Goal: Task Accomplishment & Management: Use online tool/utility

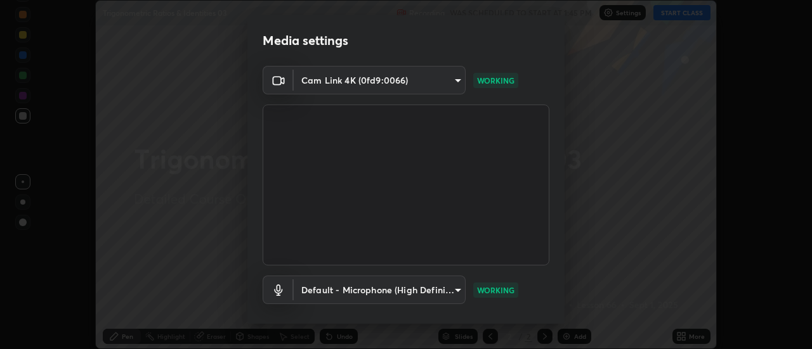
scroll to position [67, 0]
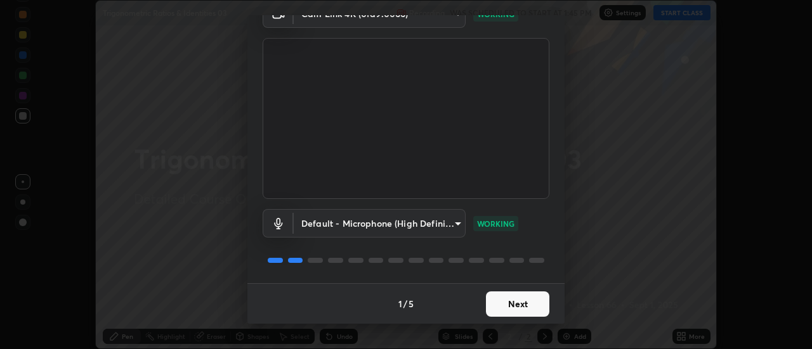
click at [525, 297] on button "Next" at bounding box center [517, 304] width 63 height 25
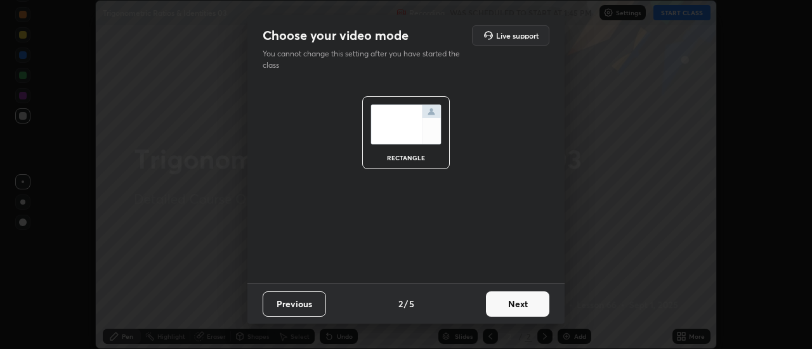
click at [531, 300] on button "Next" at bounding box center [517, 304] width 63 height 25
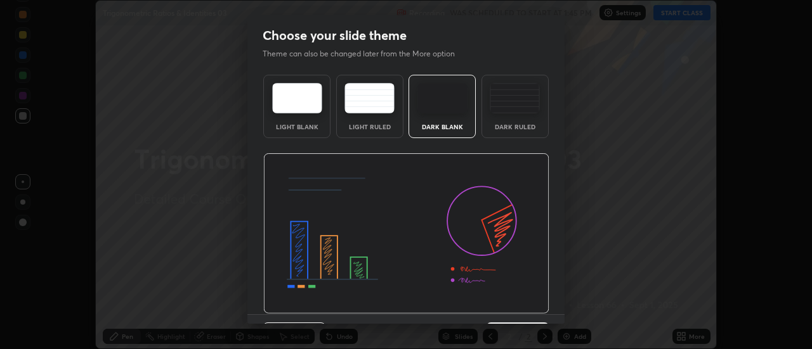
click at [526, 122] on div "Dark Ruled" at bounding box center [514, 106] width 67 height 63
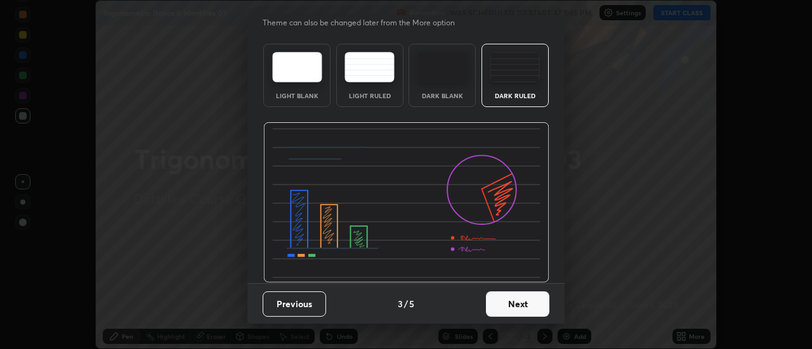
click at [533, 308] on button "Next" at bounding box center [517, 304] width 63 height 25
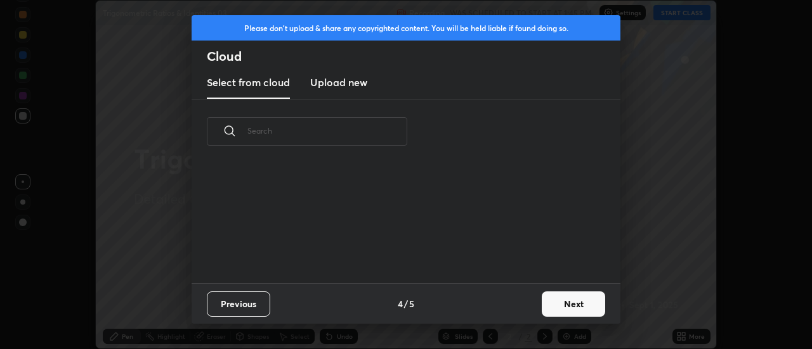
click at [580, 299] on button "Next" at bounding box center [573, 304] width 63 height 25
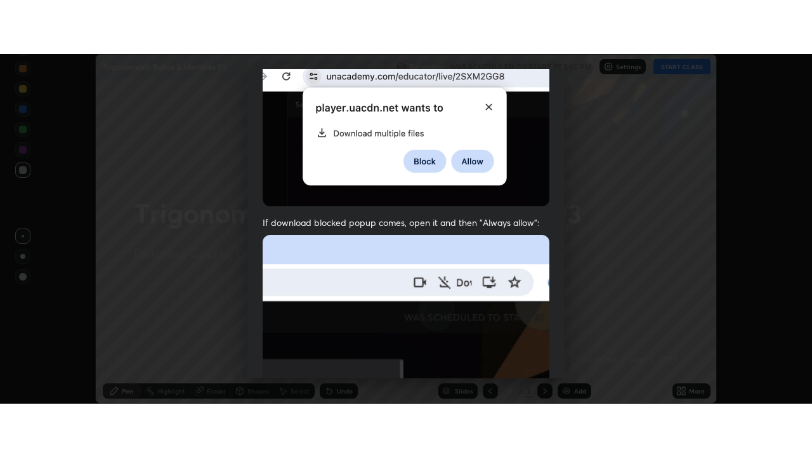
scroll to position [325, 0]
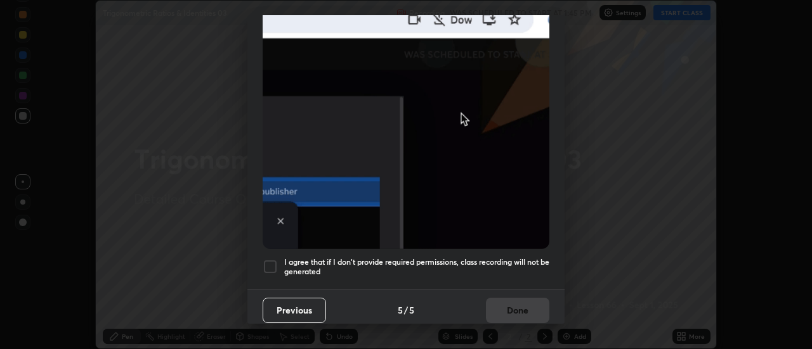
click at [527, 257] on h5 "I agree that if I don't provide required permissions, class recording will not …" at bounding box center [416, 267] width 265 height 20
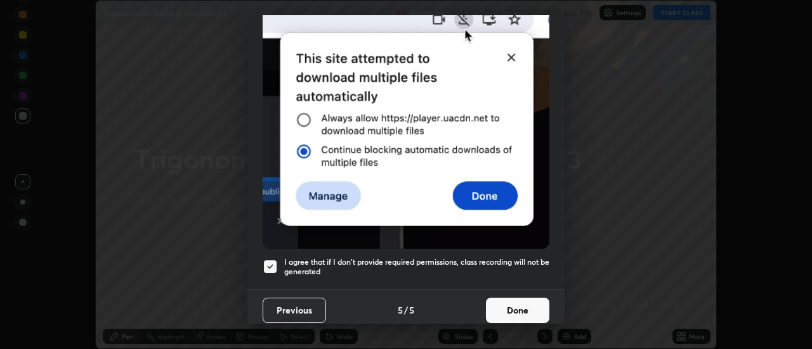
click at [536, 308] on button "Done" at bounding box center [517, 310] width 63 height 25
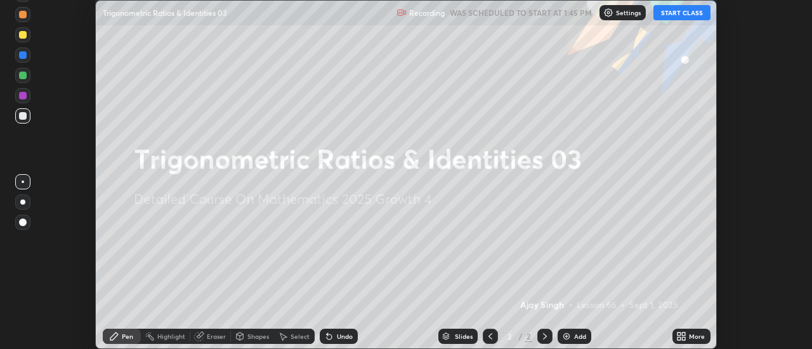
click at [699, 339] on div "More" at bounding box center [697, 337] width 16 height 6
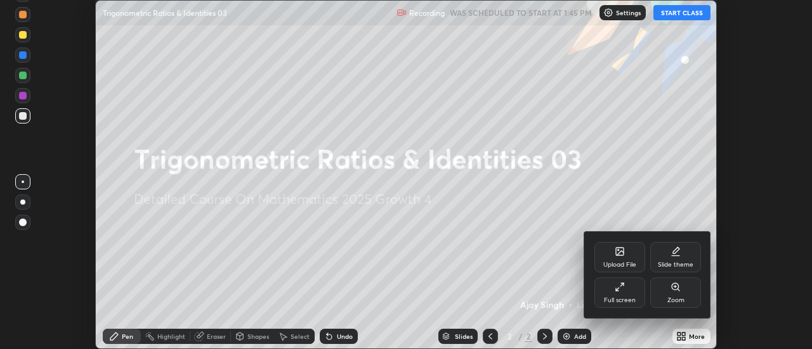
click at [630, 285] on div "Full screen" at bounding box center [619, 293] width 51 height 30
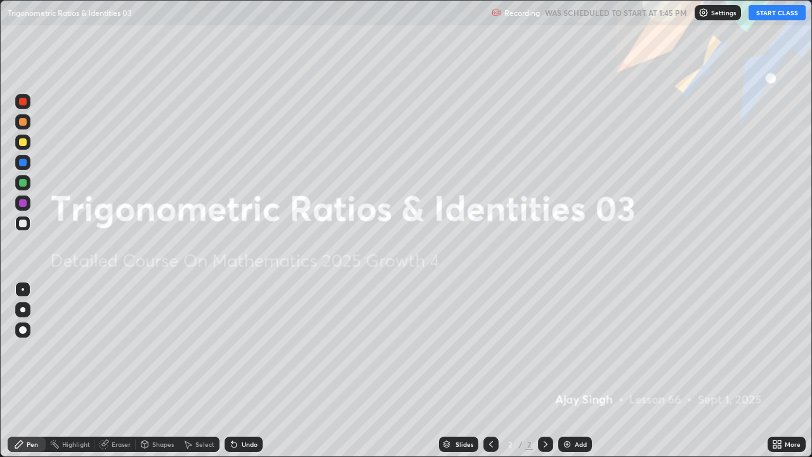
scroll to position [457, 812]
click at [777, 14] on button "START CLASS" at bounding box center [776, 12] width 57 height 15
click at [576, 349] on div "Add" at bounding box center [580, 444] width 12 height 6
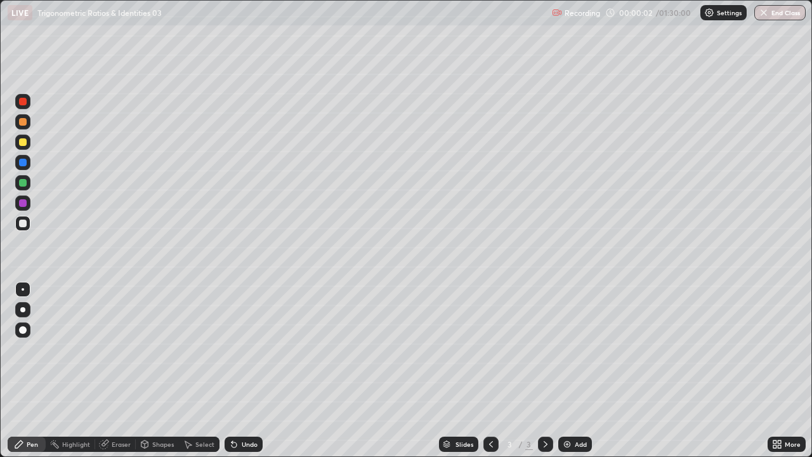
click at [23, 309] on div at bounding box center [22, 309] width 5 height 5
click at [249, 349] on div "Undo" at bounding box center [250, 444] width 16 height 6
click at [585, 349] on div "Add" at bounding box center [580, 444] width 12 height 6
click at [20, 183] on div at bounding box center [23, 183] width 8 height 8
click at [578, 349] on div "Add" at bounding box center [580, 444] width 12 height 6
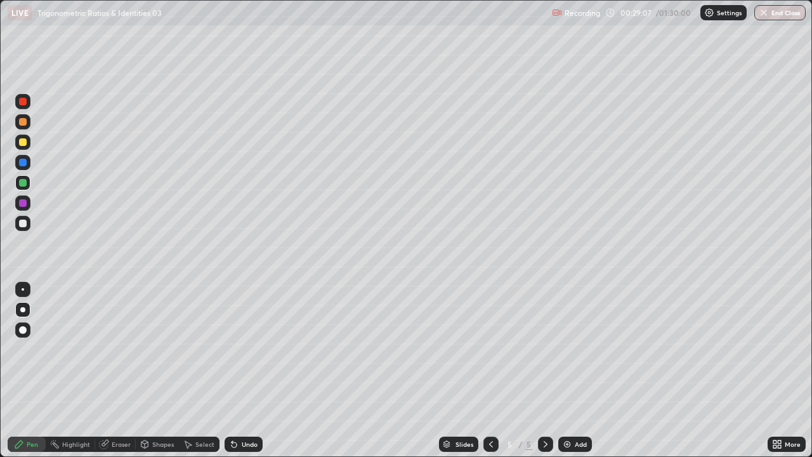
click at [122, 349] on div "Eraser" at bounding box center [121, 444] width 19 height 6
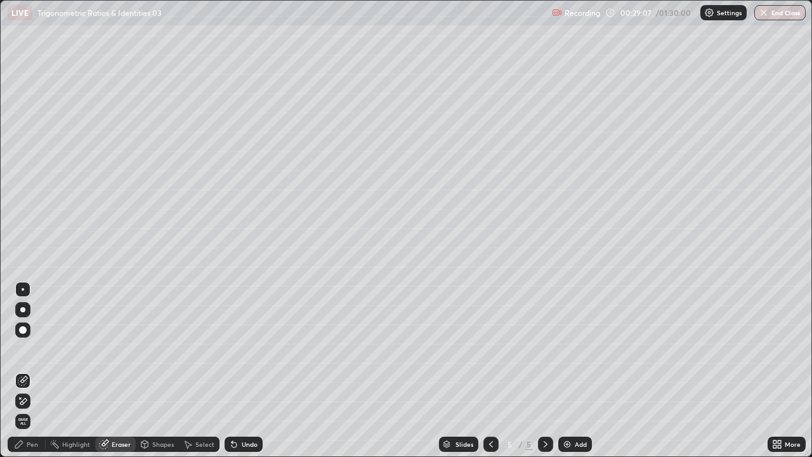
click at [22, 349] on icon at bounding box center [23, 401] width 10 height 11
click at [29, 349] on div "Pen" at bounding box center [32, 444] width 11 height 6
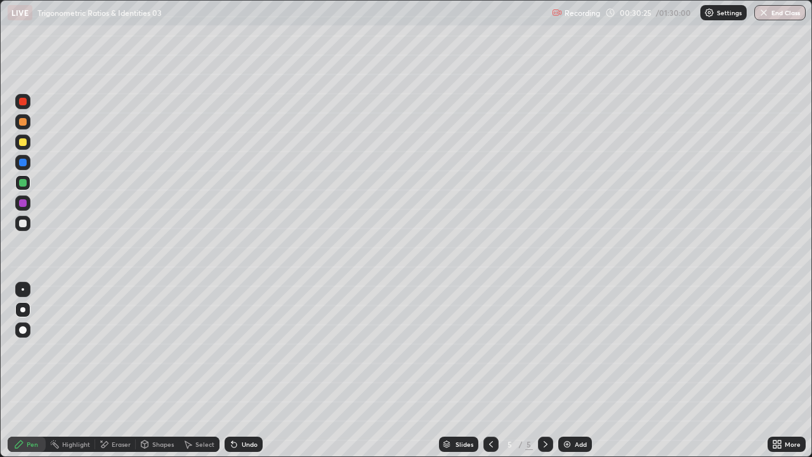
click at [119, 349] on div "Eraser" at bounding box center [121, 444] width 19 height 6
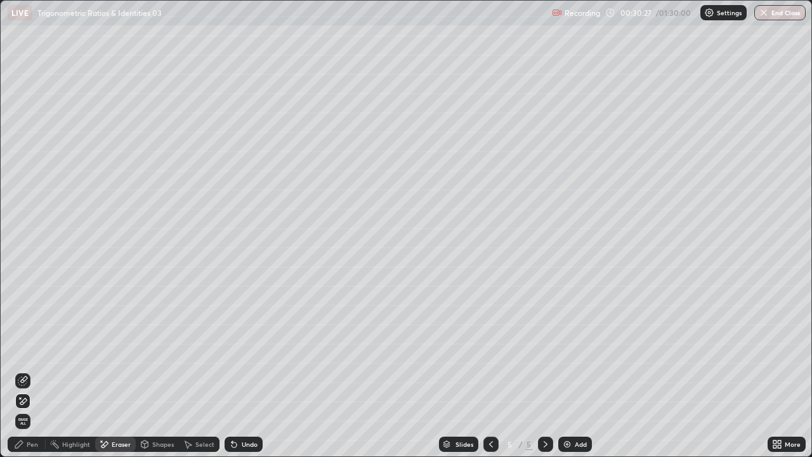
click at [27, 349] on div "Pen" at bounding box center [32, 444] width 11 height 6
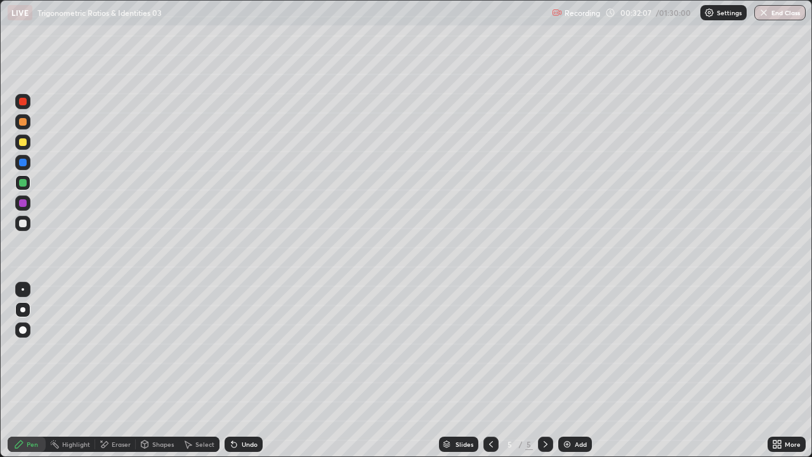
click at [242, 349] on div "Undo" at bounding box center [250, 444] width 16 height 6
click at [243, 349] on div "Undo" at bounding box center [250, 444] width 16 height 6
click at [195, 349] on div "Select" at bounding box center [204, 444] width 19 height 6
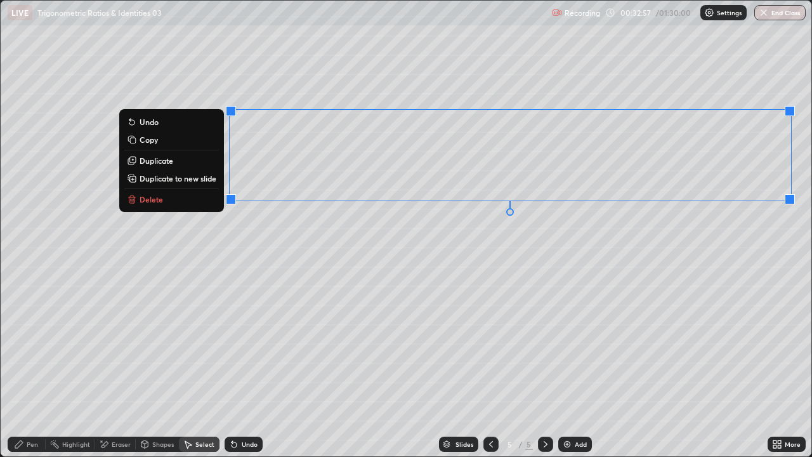
click at [215, 178] on p "Duplicate to new slide" at bounding box center [178, 178] width 77 height 10
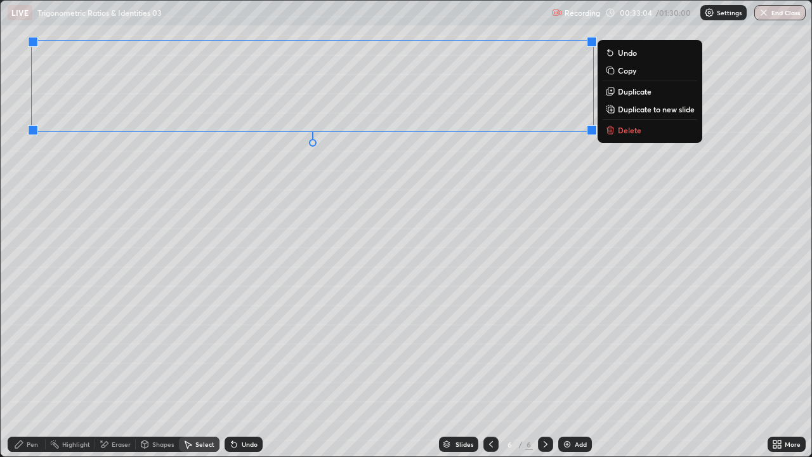
click at [462, 220] on div "0 ° Undo Copy Duplicate Duplicate to new slide Delete" at bounding box center [406, 228] width 810 height 455
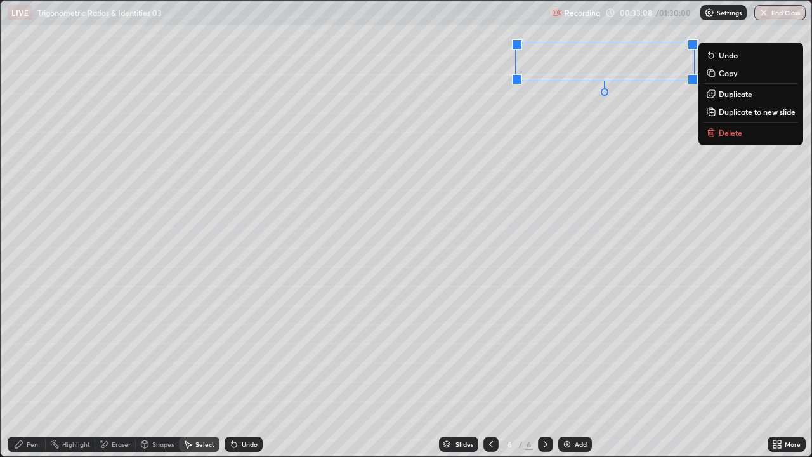
click at [587, 114] on div "0 ° Undo Copy Duplicate Duplicate to new slide Delete" at bounding box center [406, 228] width 810 height 455
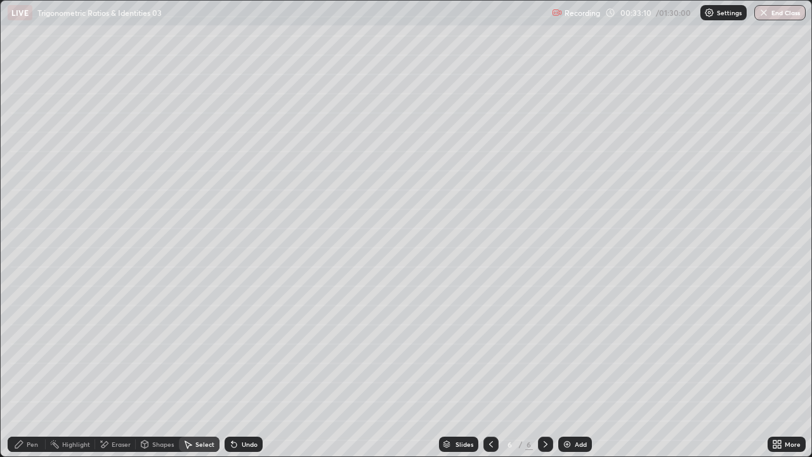
click at [124, 349] on div "Eraser" at bounding box center [121, 444] width 19 height 6
click at [30, 349] on div "Pen" at bounding box center [32, 444] width 11 height 6
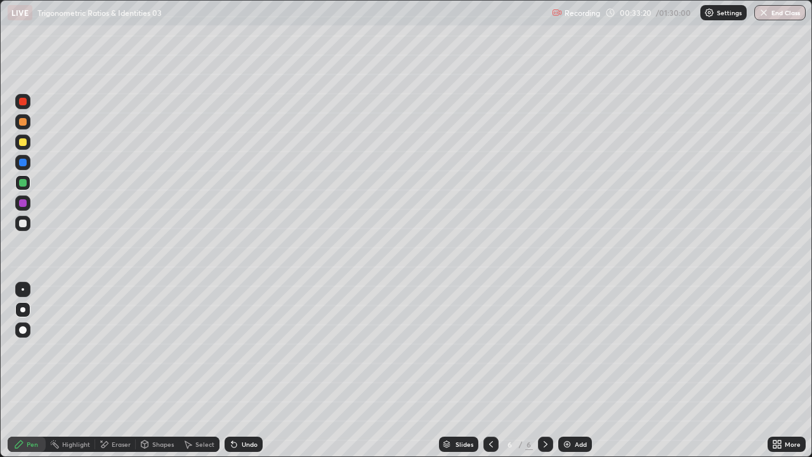
click at [490, 349] on div at bounding box center [490, 443] width 15 height 15
click at [544, 349] on icon at bounding box center [545, 444] width 10 height 10
click at [489, 349] on icon at bounding box center [491, 444] width 10 height 10
click at [538, 349] on div at bounding box center [545, 443] width 15 height 15
click at [23, 223] on div at bounding box center [23, 223] width 8 height 8
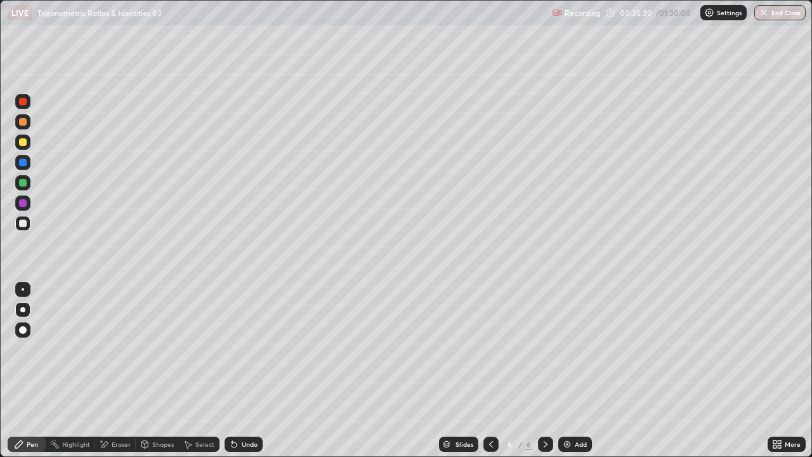
click at [490, 349] on icon at bounding box center [491, 444] width 10 height 10
click at [543, 349] on icon at bounding box center [545, 444] width 4 height 6
click at [122, 349] on div "Eraser" at bounding box center [121, 444] width 19 height 6
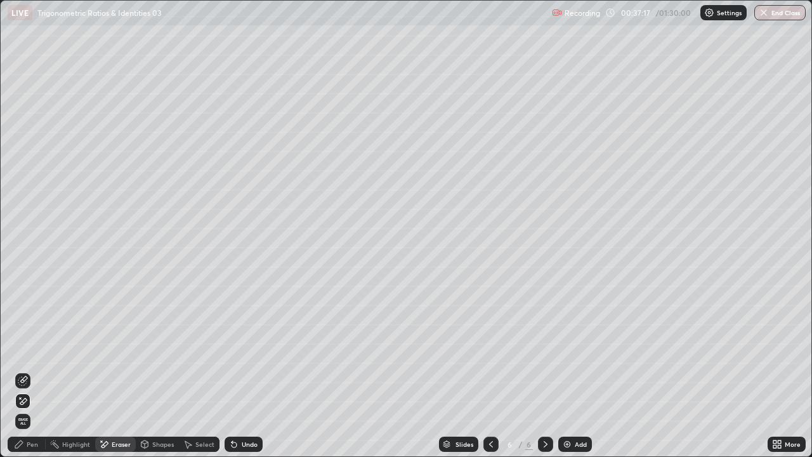
click at [29, 349] on div "Pen" at bounding box center [32, 444] width 11 height 6
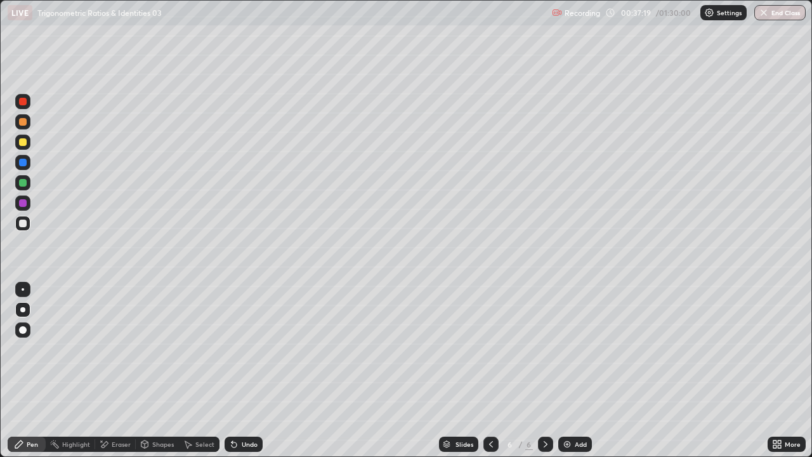
click at [119, 349] on div "Eraser" at bounding box center [121, 444] width 19 height 6
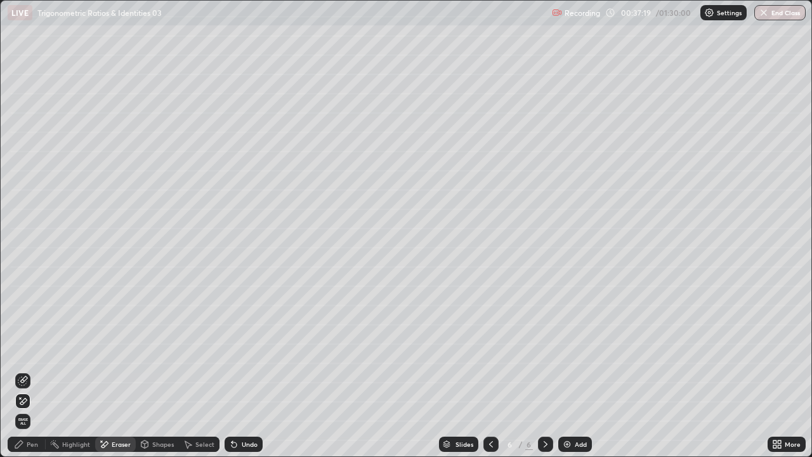
click at [120, 349] on div "Eraser" at bounding box center [121, 444] width 19 height 6
click at [29, 349] on div "Pen" at bounding box center [32, 444] width 11 height 6
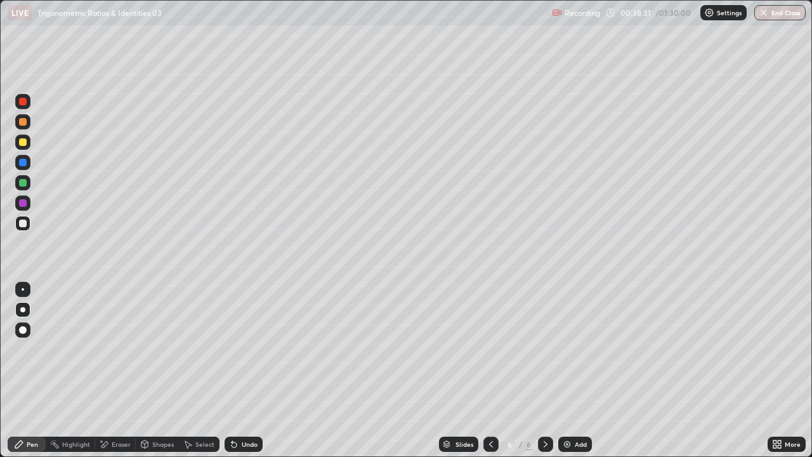
click at [483, 349] on div at bounding box center [490, 443] width 15 height 15
click at [543, 349] on icon at bounding box center [545, 444] width 10 height 10
click at [574, 349] on div "Add" at bounding box center [580, 444] width 12 height 6
click at [27, 156] on div at bounding box center [22, 162] width 15 height 15
click at [242, 349] on div "Undo" at bounding box center [250, 444] width 16 height 6
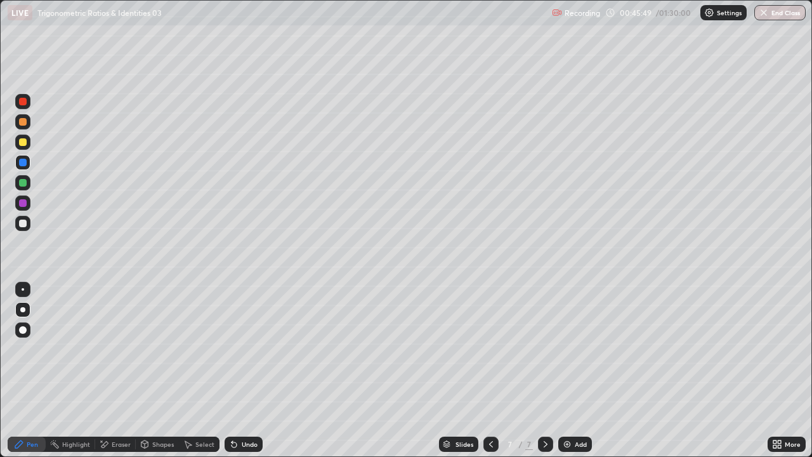
click at [205, 349] on div "Select" at bounding box center [204, 444] width 19 height 6
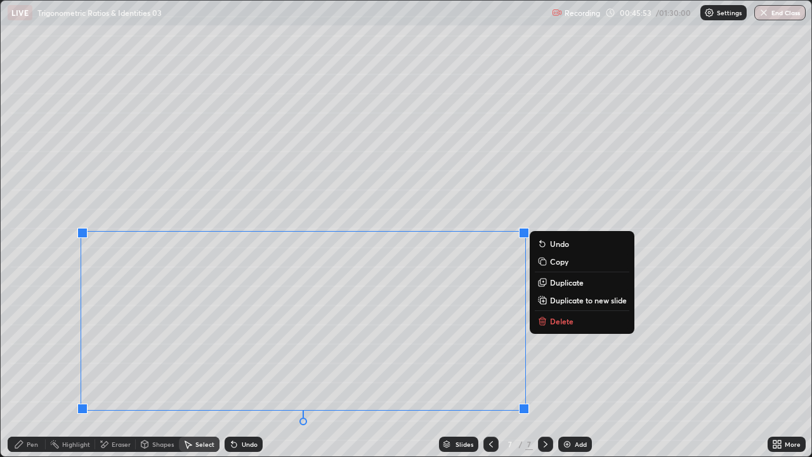
click at [585, 300] on p "Duplicate to new slide" at bounding box center [588, 300] width 77 height 10
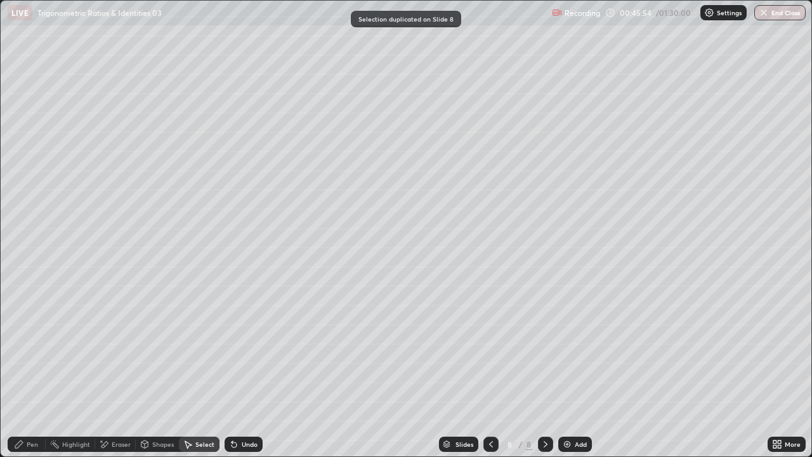
click at [490, 349] on icon at bounding box center [491, 444] width 4 height 6
click at [113, 349] on div "Eraser" at bounding box center [121, 444] width 19 height 6
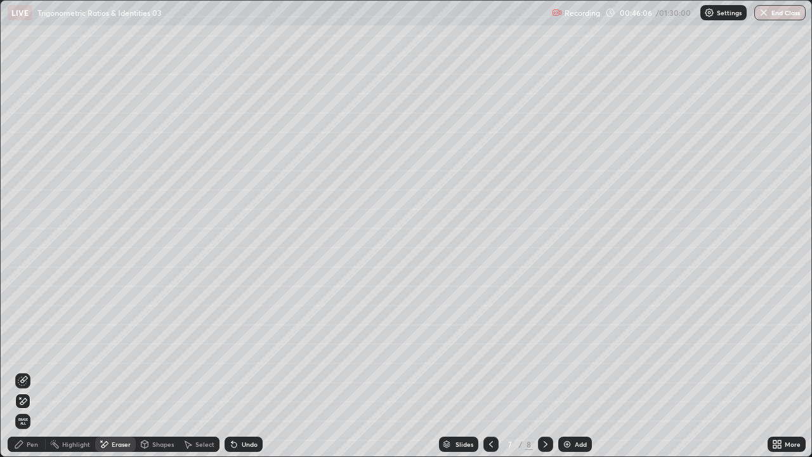
click at [29, 349] on div "Pen" at bounding box center [32, 444] width 11 height 6
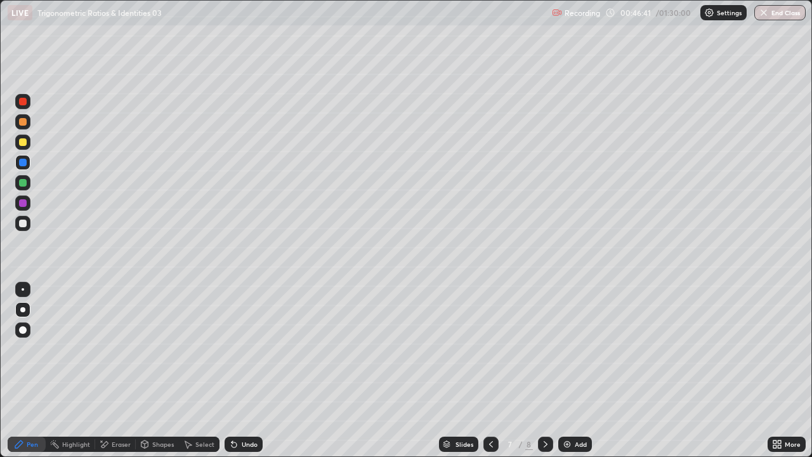
click at [23, 204] on div at bounding box center [23, 203] width 8 height 8
click at [126, 349] on div "Eraser" at bounding box center [121, 444] width 19 height 6
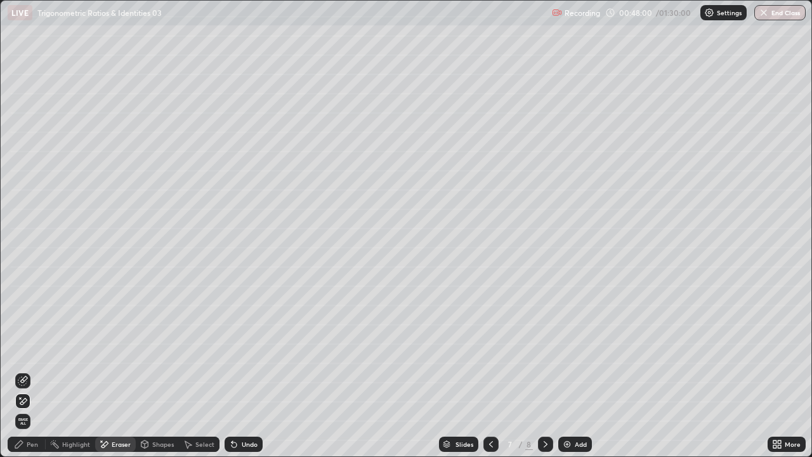
click at [32, 349] on div "Pen" at bounding box center [32, 444] width 11 height 6
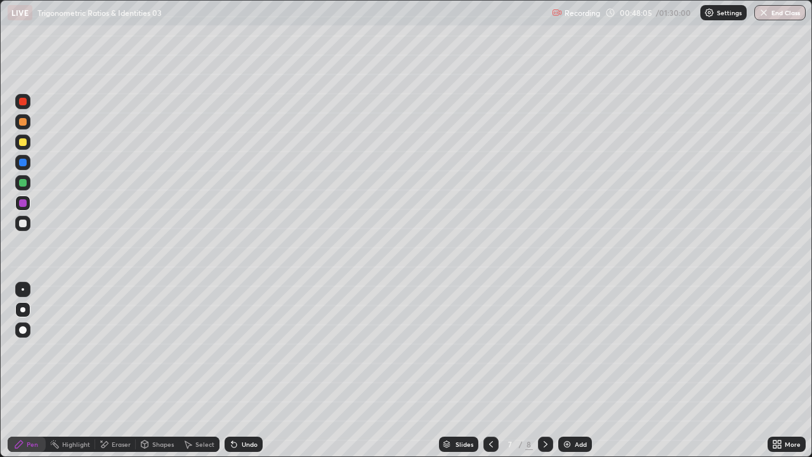
click at [22, 228] on div at bounding box center [22, 223] width 15 height 15
click at [547, 349] on div at bounding box center [545, 443] width 15 height 15
click at [204, 349] on div "Select" at bounding box center [204, 444] width 19 height 6
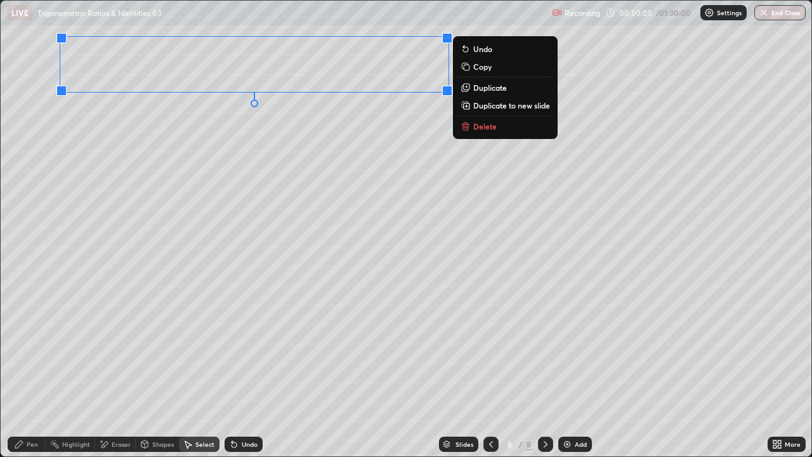
click at [34, 349] on div "Pen" at bounding box center [32, 444] width 11 height 6
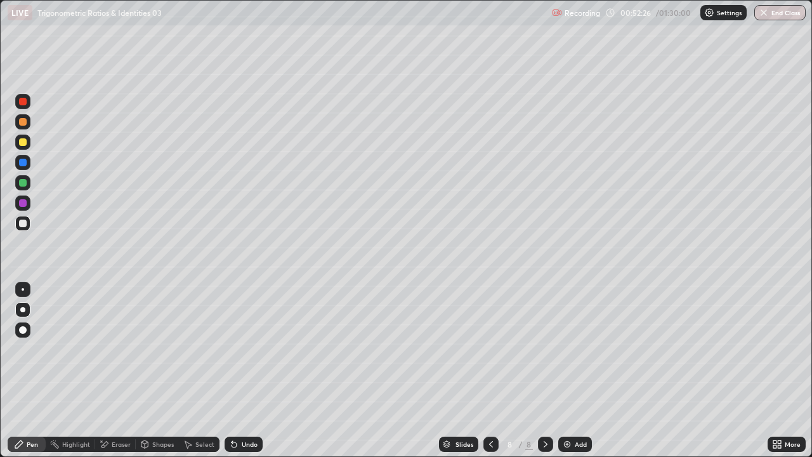
click at [117, 349] on div "Eraser" at bounding box center [121, 444] width 19 height 6
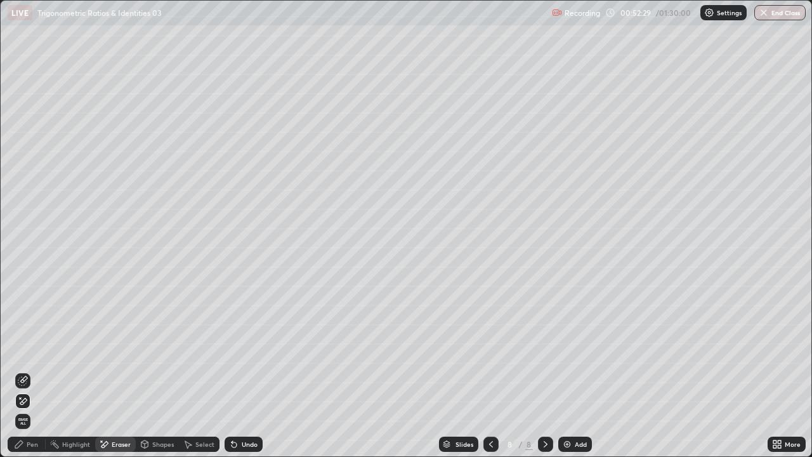
click at [29, 349] on div "Pen" at bounding box center [32, 444] width 11 height 6
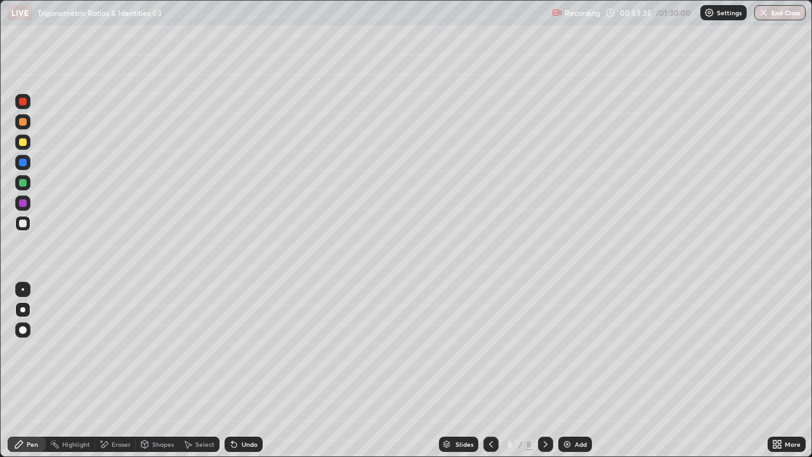
click at [23, 183] on div at bounding box center [23, 183] width 8 height 8
click at [580, 349] on div "Add" at bounding box center [580, 444] width 12 height 6
click at [23, 122] on div at bounding box center [23, 122] width 8 height 8
click at [195, 349] on div "Select" at bounding box center [204, 444] width 19 height 6
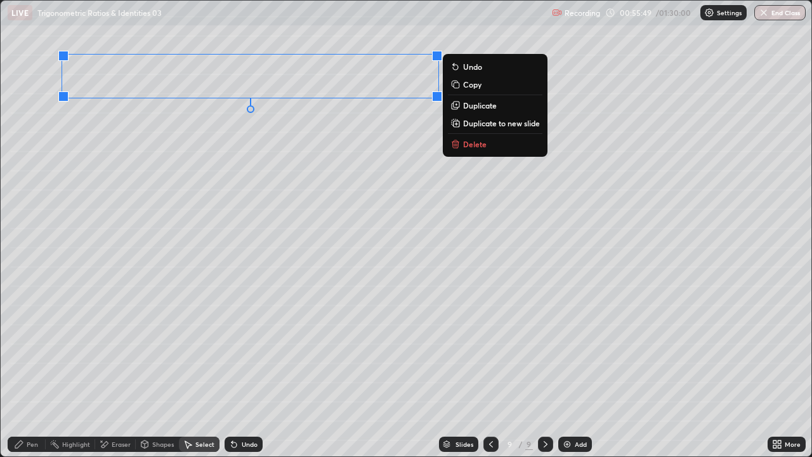
click at [468, 108] on p "Duplicate" at bounding box center [480, 105] width 34 height 10
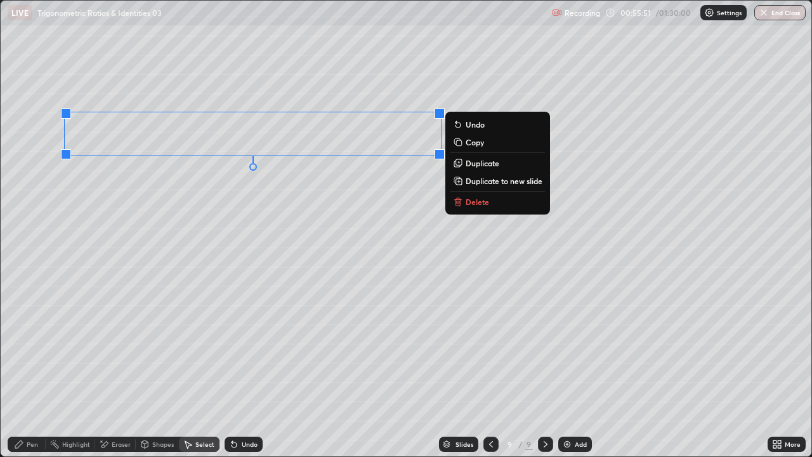
click at [32, 349] on div "Pen" at bounding box center [32, 444] width 11 height 6
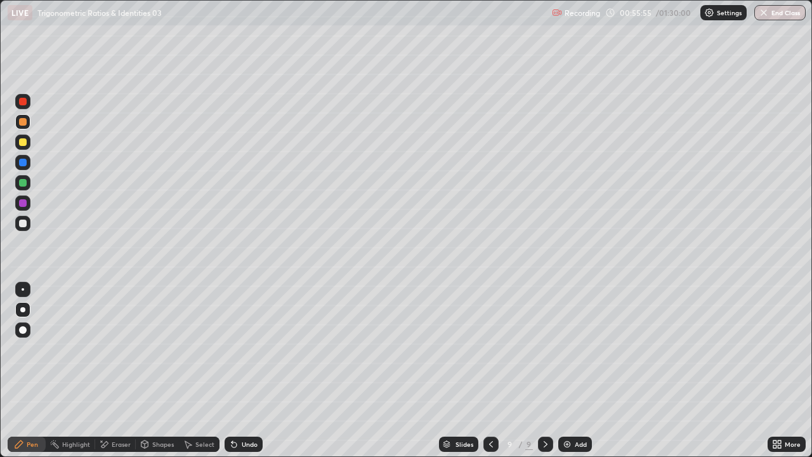
click at [201, 349] on div "Select" at bounding box center [204, 444] width 19 height 6
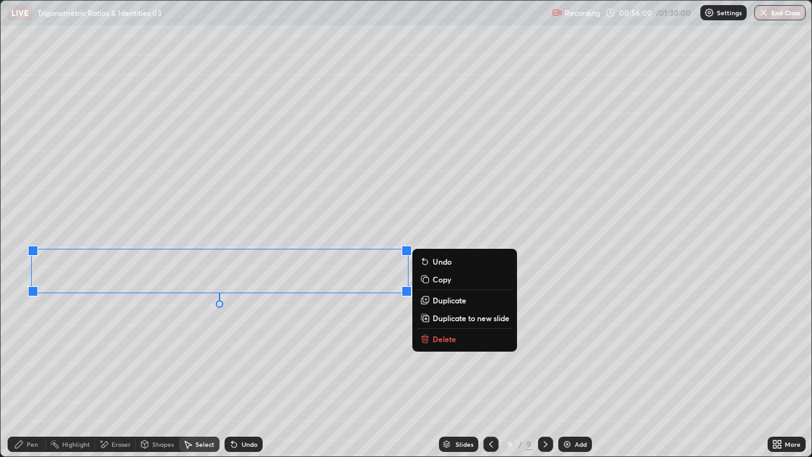
click at [22, 349] on icon at bounding box center [19, 444] width 10 height 10
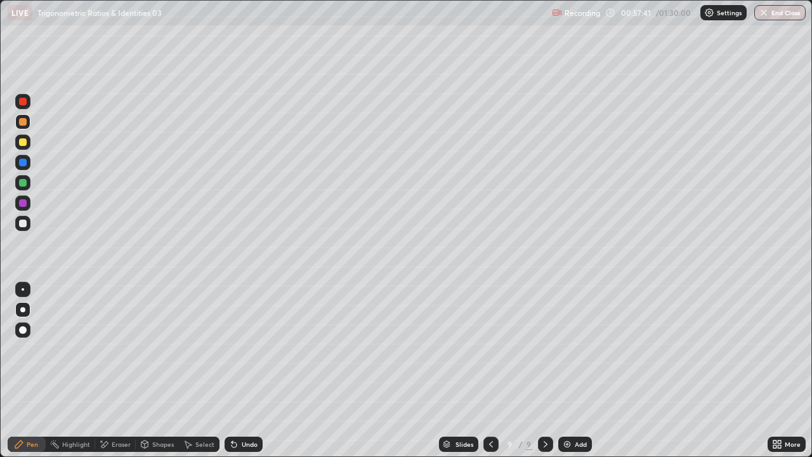
click at [22, 181] on div at bounding box center [23, 183] width 8 height 8
click at [117, 349] on div "Eraser" at bounding box center [121, 444] width 19 height 6
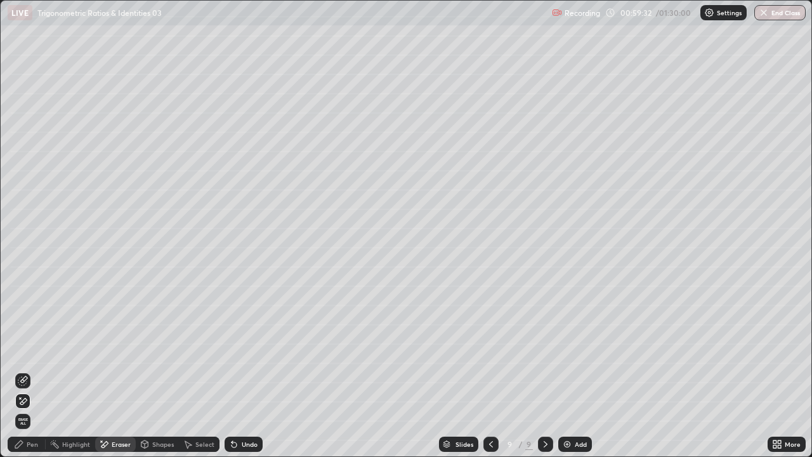
click at [26, 349] on div "Pen" at bounding box center [27, 443] width 38 height 15
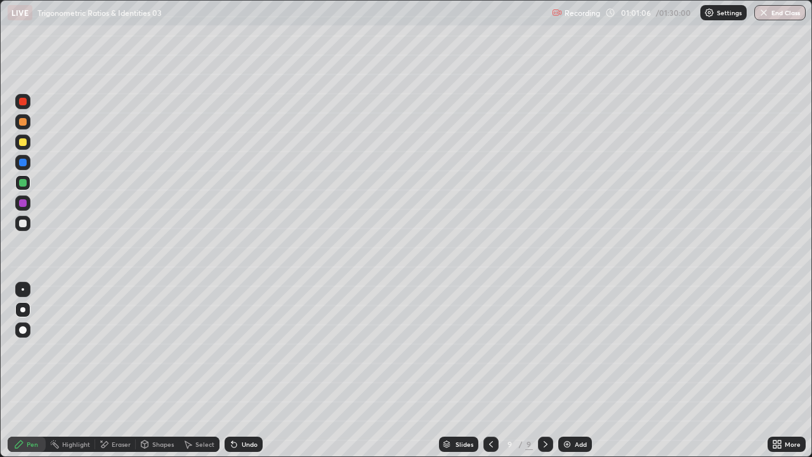
click at [490, 349] on icon at bounding box center [491, 444] width 10 height 10
click at [489, 349] on icon at bounding box center [491, 444] width 10 height 10
click at [544, 349] on icon at bounding box center [545, 444] width 10 height 10
click at [491, 349] on icon at bounding box center [491, 444] width 10 height 10
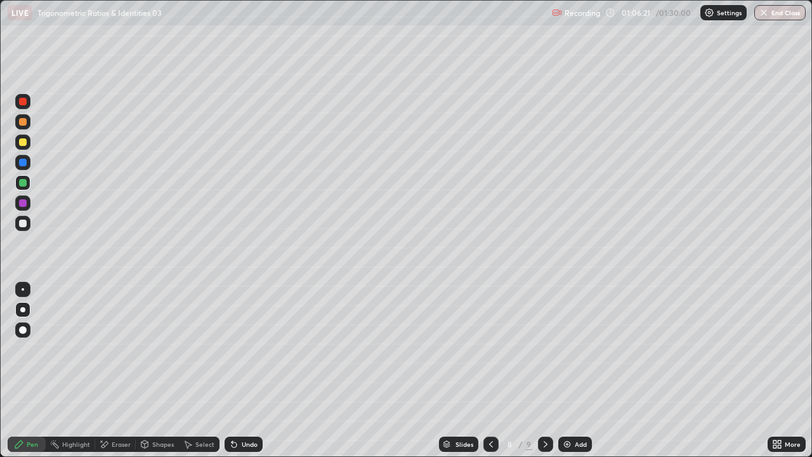
click at [549, 349] on div at bounding box center [545, 443] width 15 height 15
click at [566, 349] on img at bounding box center [567, 444] width 10 height 10
click at [124, 349] on div "Eraser" at bounding box center [115, 443] width 41 height 15
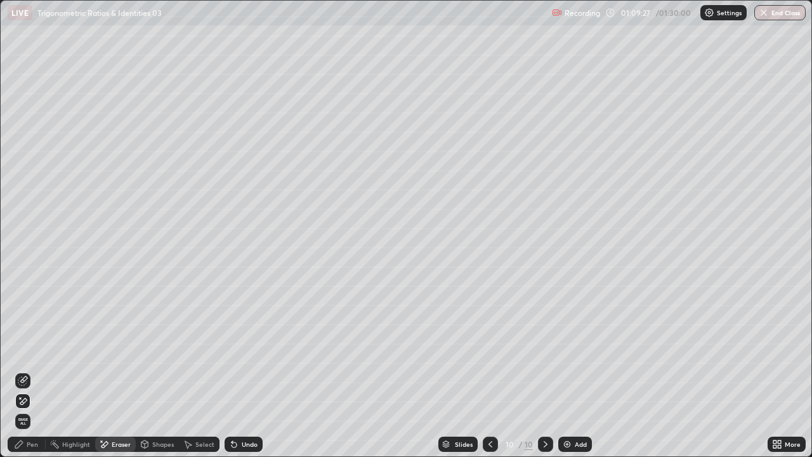
click at [34, 349] on div "Pen" at bounding box center [32, 444] width 11 height 6
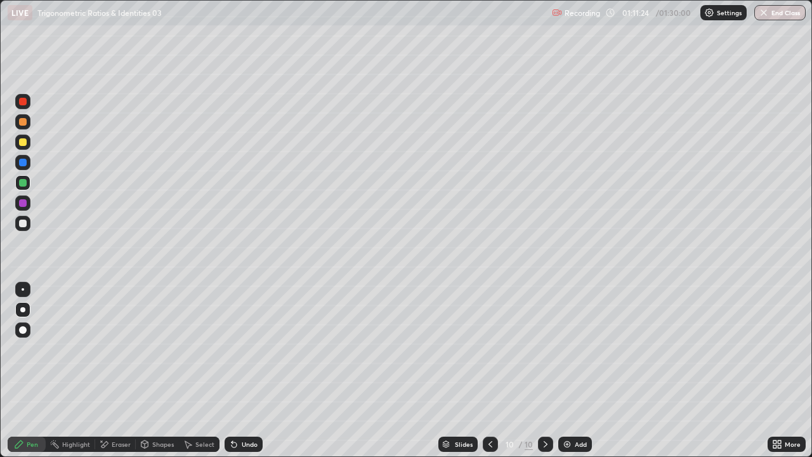
click at [245, 349] on div "Undo" at bounding box center [243, 443] width 38 height 15
click at [775, 13] on button "End Class" at bounding box center [779, 12] width 51 height 15
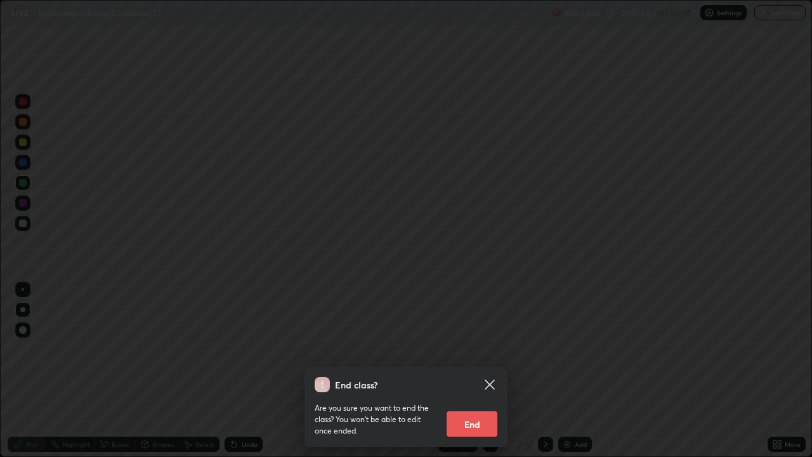
click at [478, 349] on button "End" at bounding box center [471, 423] width 51 height 25
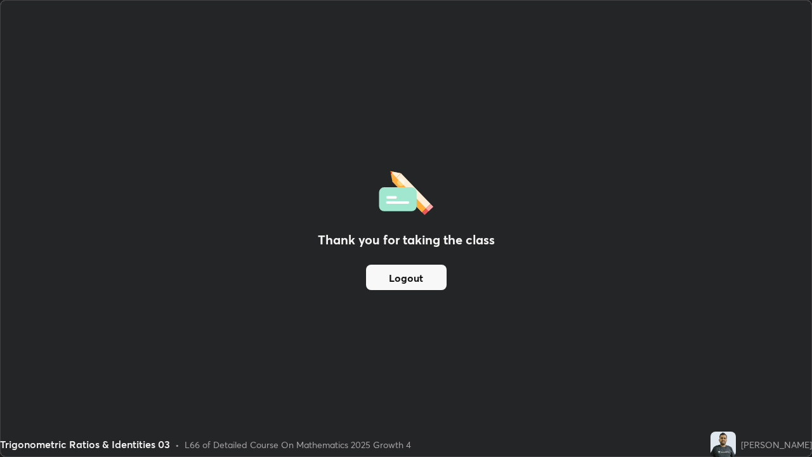
click at [431, 280] on button "Logout" at bounding box center [406, 276] width 81 height 25
